Goal: Information Seeking & Learning: Understand process/instructions

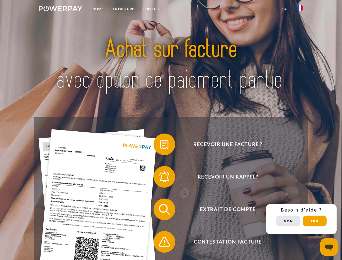
click at [60, 9] on img at bounding box center [61, 8] width 44 height 5
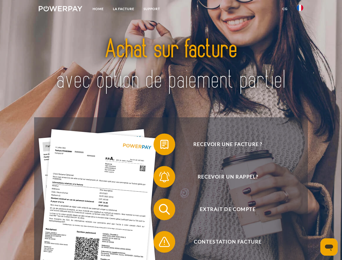
click at [300, 9] on img at bounding box center [300, 8] width 7 height 7
click at [285, 9] on link "CG" at bounding box center [285, 9] width 14 height 10
click at [161, 146] on span at bounding box center [156, 144] width 27 height 27
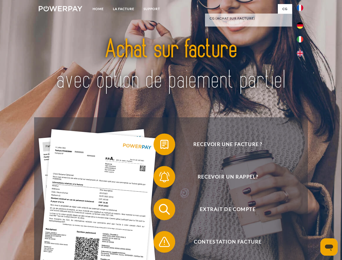
click at [161, 178] on span at bounding box center [156, 177] width 27 height 27
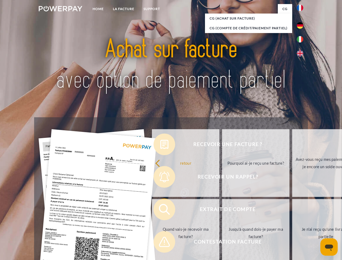
click at [222, 211] on link "Jusqu'à quand dois-je payer ma facture?" at bounding box center [256, 233] width 68 height 68
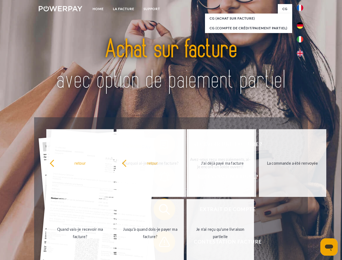
click at [161, 243] on span at bounding box center [156, 242] width 27 height 27
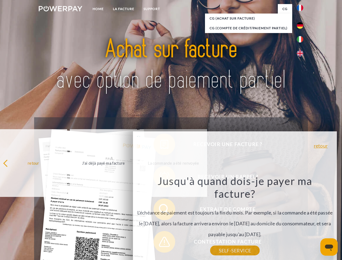
click at [302, 219] on div "Recevoir une facture ? Recevoir un rappel? Extrait de compte retour" at bounding box center [171, 225] width 274 height 217
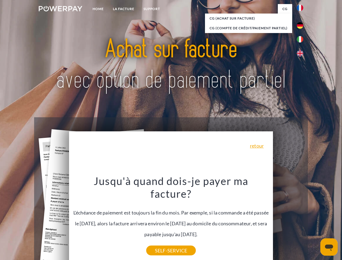
click at [289, 220] on span "Extrait de compte" at bounding box center [228, 210] width 133 height 22
click at [315, 221] on header "Home LA FACTURE Support" at bounding box center [171, 187] width 342 height 374
